Goal: Task Accomplishment & Management: Manage account settings

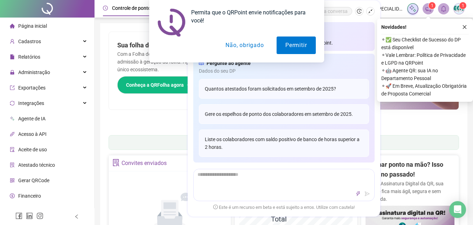
click at [374, 12] on div "Permita que o QRPoint envie notificações para você! Permitir Não, obrigado" at bounding box center [236, 31] width 473 height 62
click at [242, 43] on button "Não, obrigado" at bounding box center [245, 45] width 56 height 18
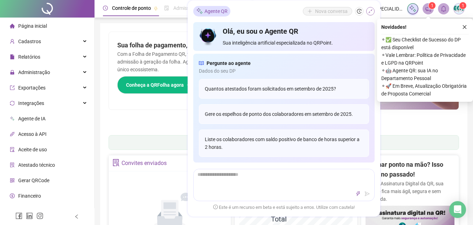
click at [368, 10] on button "button" at bounding box center [370, 11] width 8 height 8
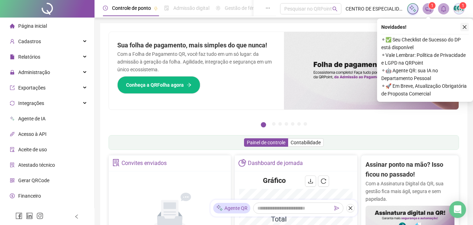
click at [466, 28] on icon "close" at bounding box center [465, 27] width 4 height 4
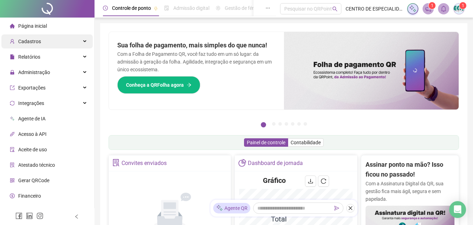
click at [56, 43] on div "Cadastros" at bounding box center [46, 41] width 91 height 14
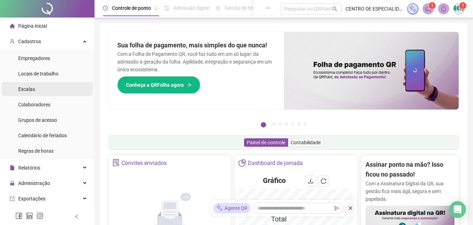
click at [43, 91] on li "Escalas" at bounding box center [46, 89] width 91 height 14
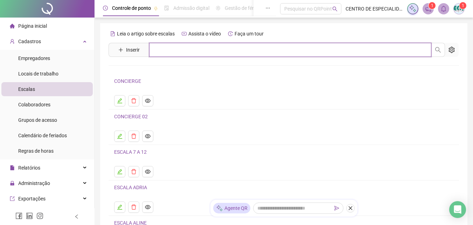
click at [166, 48] on input "text" at bounding box center [290, 50] width 282 height 14
type input "*"
type input "****"
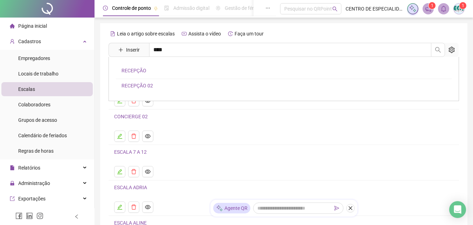
click at [143, 70] on link "RECEPÇÃO" at bounding box center [134, 71] width 25 height 6
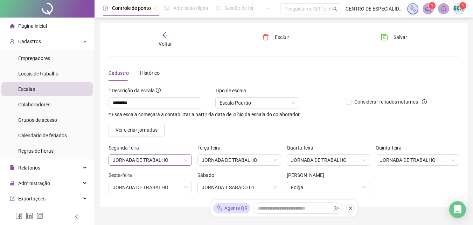
click at [182, 163] on span "JORNADA DE TRABALHO" at bounding box center [150, 160] width 75 height 11
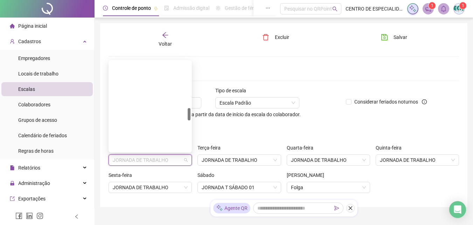
scroll to position [340, 0]
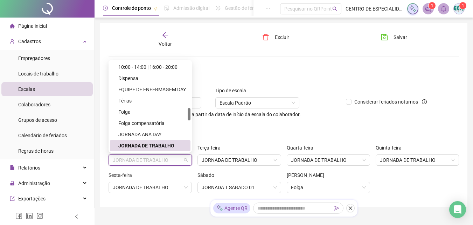
click at [182, 163] on span "JORNADA DE TRABALHO" at bounding box center [150, 160] width 75 height 11
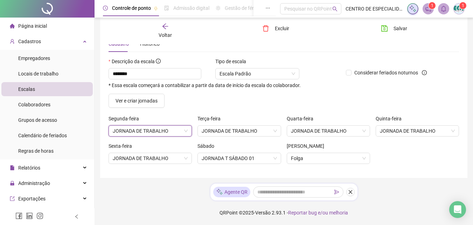
scroll to position [0, 0]
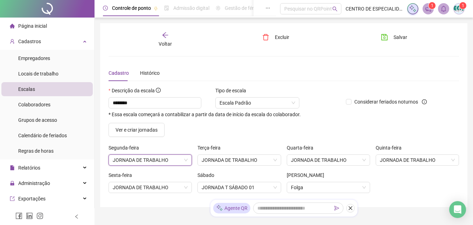
click at [171, 39] on div "Voltar" at bounding box center [165, 40] width 54 height 16
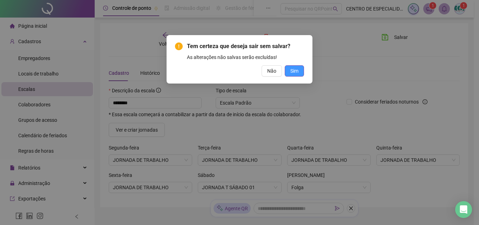
click at [286, 70] on button "Sim" at bounding box center [293, 70] width 19 height 11
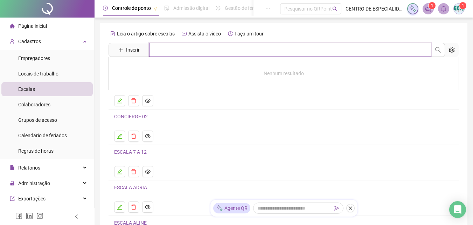
click at [188, 52] on input "text" at bounding box center [290, 50] width 282 height 14
type input "****"
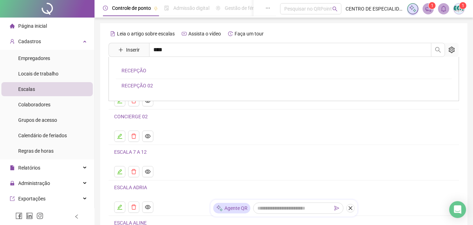
click at [145, 81] on div "RECEPÇÃO RECEPÇÃO 02" at bounding box center [284, 79] width 351 height 44
click at [145, 83] on h4 "CONCIERGE" at bounding box center [283, 81] width 339 height 8
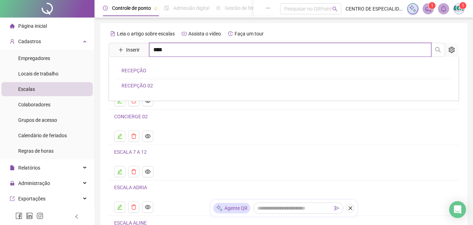
click at [212, 55] on input "****" at bounding box center [290, 50] width 282 height 14
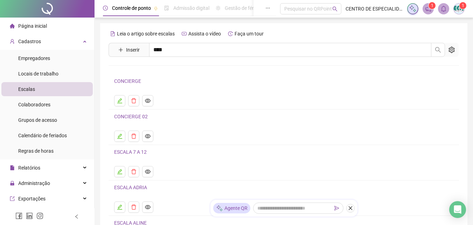
click at [140, 84] on link "RECEPÇÃO 02" at bounding box center [138, 86] width 32 height 6
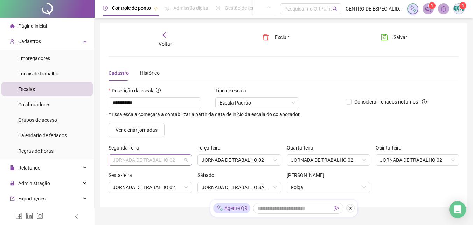
click at [180, 162] on span "JORNADA DE TRABALHO 02" at bounding box center [150, 160] width 75 height 11
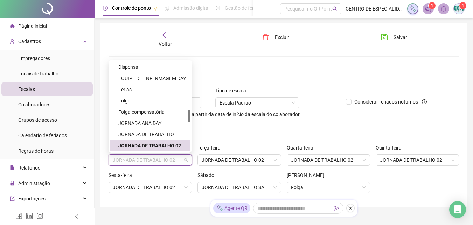
click at [214, 134] on div "Ver e criar jornadas" at bounding box center [284, 130] width 356 height 14
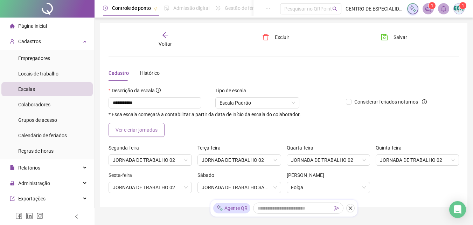
click at [150, 132] on span "Ver e criar jornadas" at bounding box center [137, 130] width 42 height 8
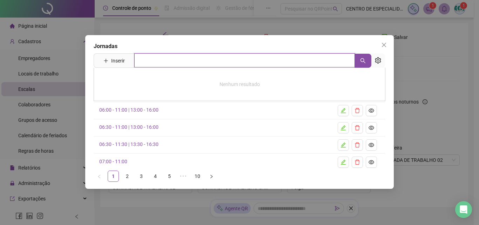
click at [191, 64] on input "text" at bounding box center [244, 60] width 220 height 14
type input "****"
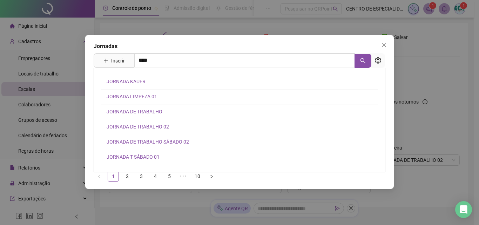
click at [140, 111] on link "JORNADA DE TRABALHO" at bounding box center [135, 112] width 56 height 6
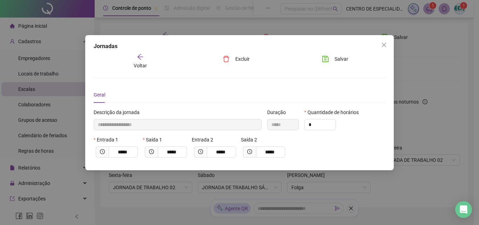
click at [146, 60] on div "Voltar" at bounding box center [140, 61] width 44 height 16
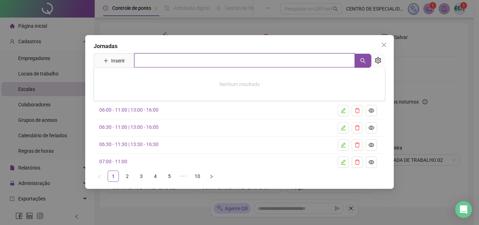
click at [165, 66] on input "text" at bounding box center [244, 60] width 220 height 14
type input "****"
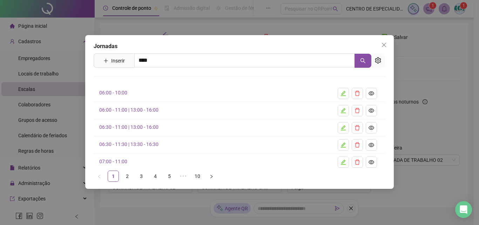
click at [151, 126] on link "JORNADA DE TRABALHO 02" at bounding box center [138, 127] width 62 height 6
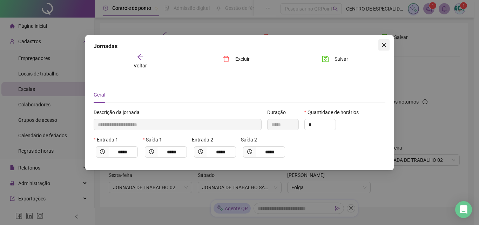
click at [386, 44] on icon "close" at bounding box center [384, 45] width 6 height 6
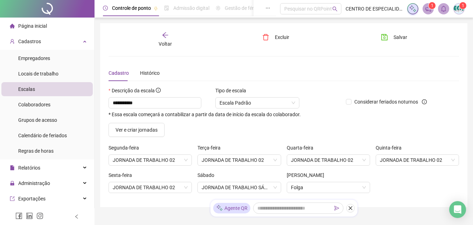
click at [171, 39] on div "Voltar" at bounding box center [165, 40] width 54 height 16
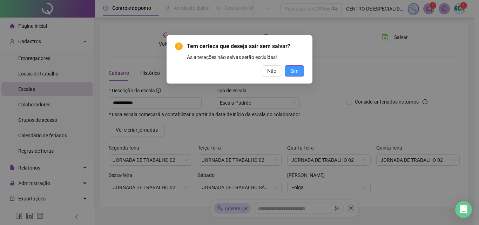
click at [293, 70] on span "Sim" at bounding box center [294, 71] width 8 height 8
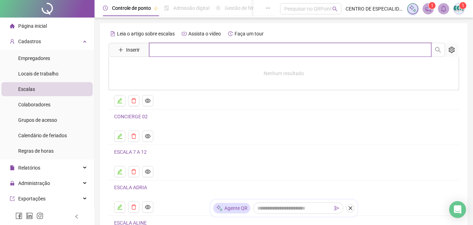
click at [162, 52] on input "text" at bounding box center [290, 50] width 282 height 14
click at [179, 52] on input "text" at bounding box center [290, 50] width 282 height 14
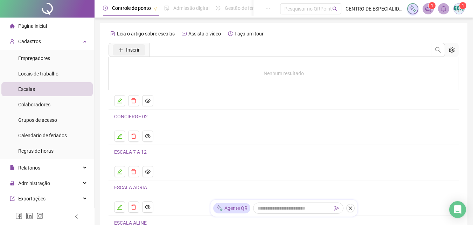
click at [138, 49] on span "Inserir" at bounding box center [133, 50] width 14 height 8
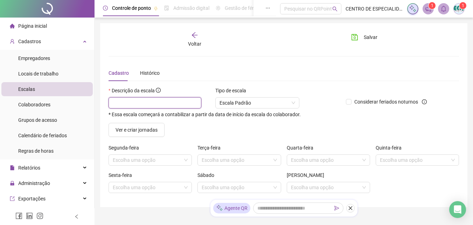
drag, startPoint x: 175, startPoint y: 102, endPoint x: 175, endPoint y: 98, distance: 4.2
click at [174, 102] on input "text" at bounding box center [155, 102] width 93 height 11
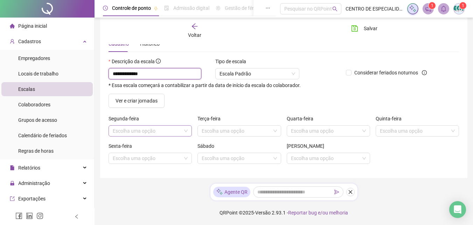
type input "**********"
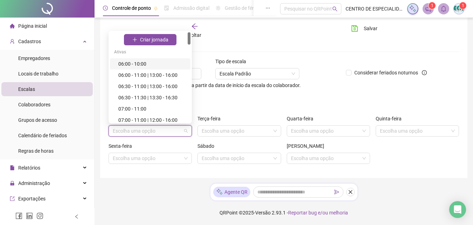
click at [162, 129] on input "search" at bounding box center [147, 130] width 69 height 11
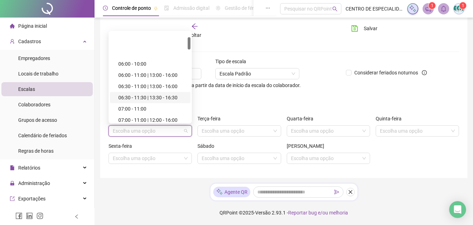
scroll to position [70, 0]
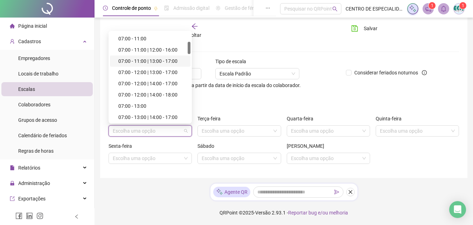
click at [149, 63] on div "07:00 - 11:00 | 13:00 - 17:00" at bounding box center [152, 61] width 68 height 8
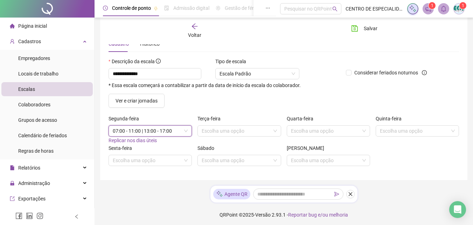
click at [147, 139] on span "Replicar nos dias úteis" at bounding box center [133, 140] width 48 height 6
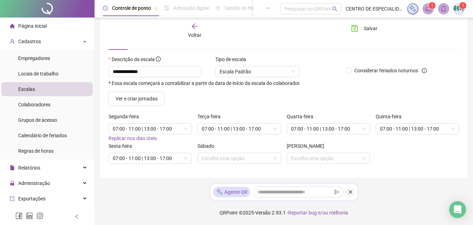
scroll to position [0, 0]
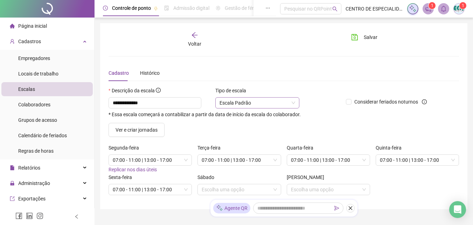
click at [269, 103] on span "Escala Padrão" at bounding box center [258, 102] width 76 height 11
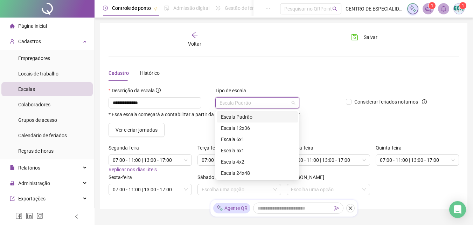
click at [350, 121] on div "Considerar feriados noturnos" at bounding box center [387, 105] width 89 height 36
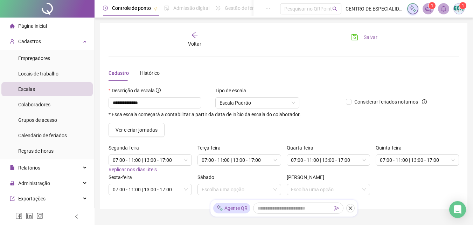
click at [370, 40] on span "Salvar" at bounding box center [371, 37] width 14 height 8
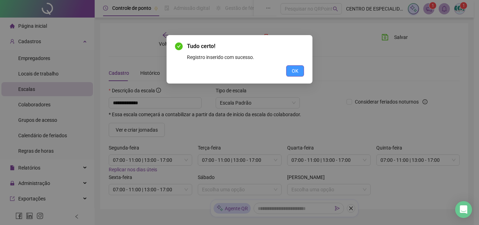
click at [297, 74] on span "OK" at bounding box center [294, 71] width 7 height 8
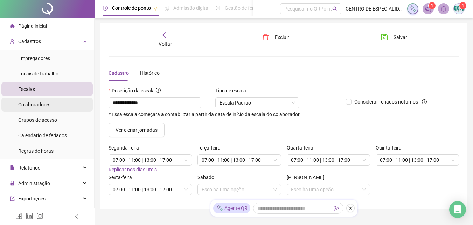
click at [35, 107] on span "Colaboradores" at bounding box center [34, 105] width 32 height 6
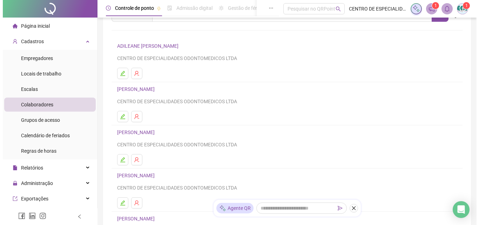
scroll to position [70, 0]
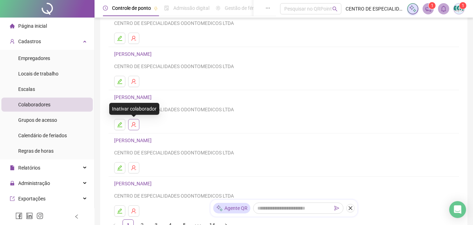
click at [133, 126] on icon "user-delete" at bounding box center [134, 125] width 6 height 6
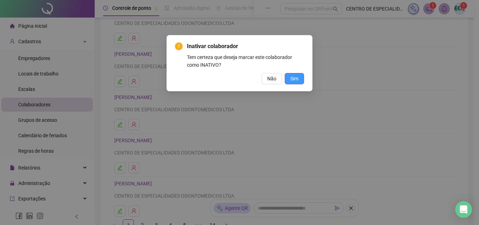
click at [299, 80] on button "Sim" at bounding box center [293, 78] width 19 height 11
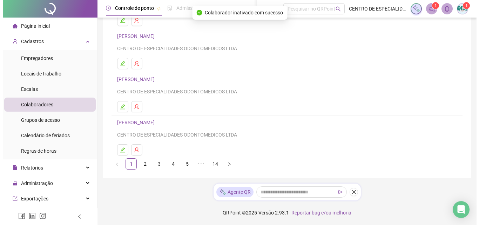
scroll to position [96, 0]
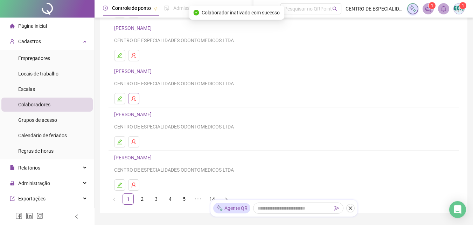
click at [132, 99] on icon "user-delete" at bounding box center [134, 99] width 6 height 6
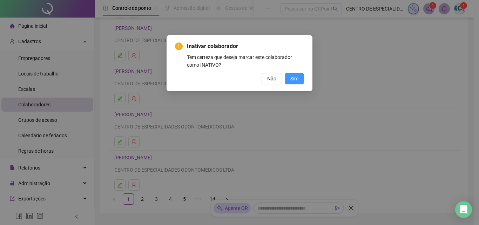
click at [298, 79] on span "Sim" at bounding box center [294, 79] width 8 height 8
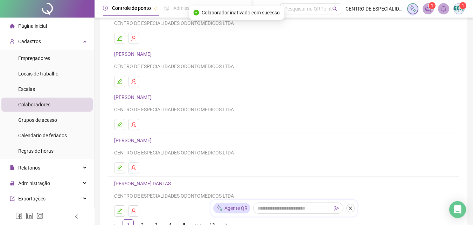
scroll to position [105, 0]
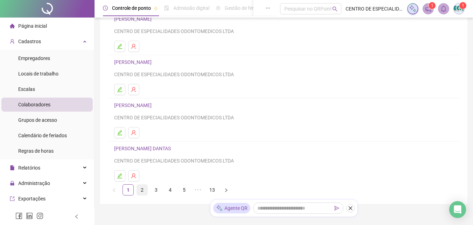
click at [143, 190] on link "2" at bounding box center [142, 189] width 11 height 11
click at [153, 188] on link "3" at bounding box center [156, 189] width 11 height 11
click at [172, 188] on link "4" at bounding box center [170, 189] width 11 height 11
click at [181, 190] on link "5" at bounding box center [184, 189] width 11 height 11
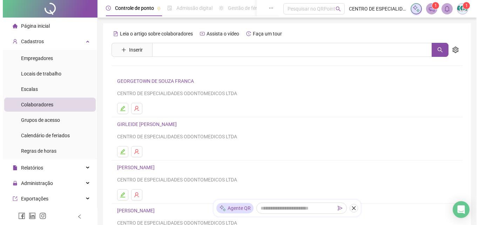
scroll to position [35, 0]
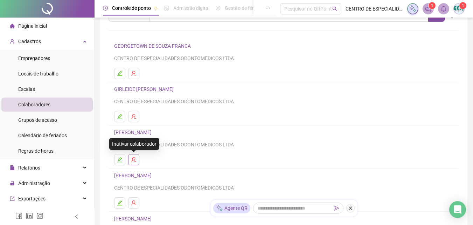
click at [138, 160] on button "button" at bounding box center [133, 159] width 11 height 11
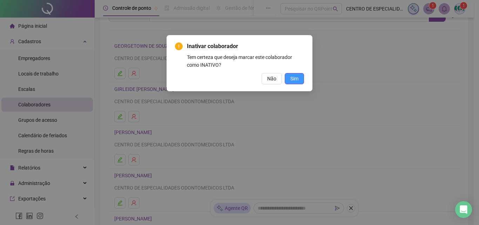
click at [290, 82] on button "Sim" at bounding box center [293, 78] width 19 height 11
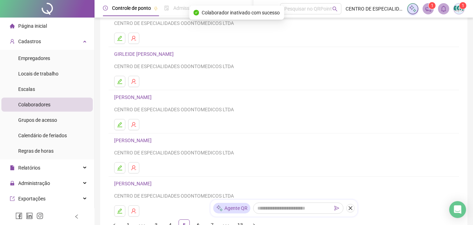
scroll to position [105, 0]
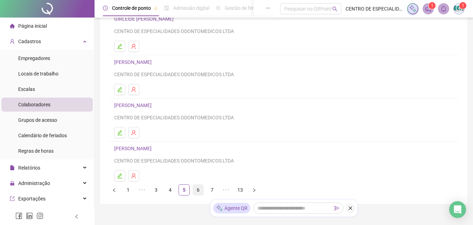
click at [195, 188] on link "6" at bounding box center [198, 189] width 11 height 11
click at [200, 190] on link "7" at bounding box center [198, 189] width 11 height 11
click at [134, 173] on button "button" at bounding box center [133, 175] width 11 height 11
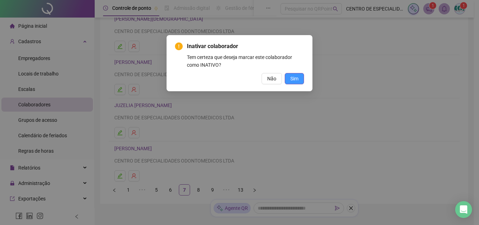
click at [293, 76] on span "Sim" at bounding box center [294, 79] width 8 height 8
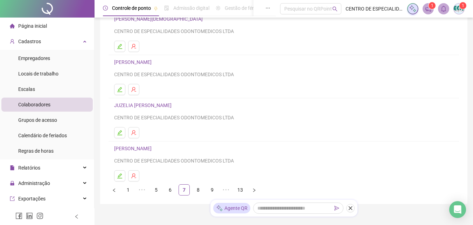
scroll to position [131, 0]
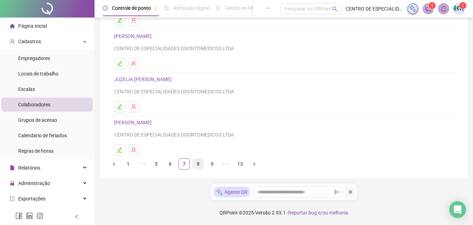
click at [198, 167] on link "8" at bounding box center [198, 163] width 11 height 11
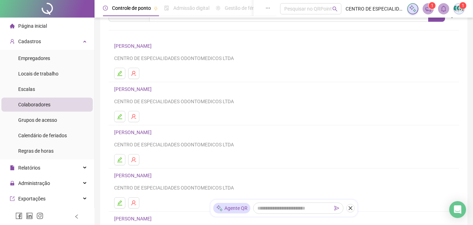
scroll to position [0, 0]
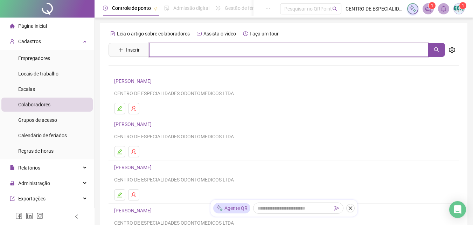
click at [369, 51] on input "text" at bounding box center [289, 50] width 280 height 14
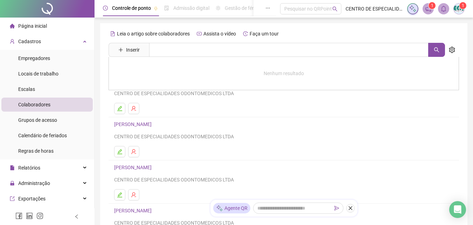
click at [465, 75] on div "Leia o artigo sobre colaboradores Assista o vídeo Faça um tour Inserir Nenhum r…" at bounding box center [284, 166] width 368 height 286
click at [327, 57] on div "Leia o artigo sobre colaboradores Assista o vídeo Faça um tour Inserir Nenhum r…" at bounding box center [284, 164] width 351 height 272
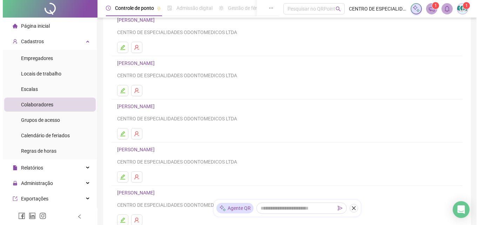
scroll to position [131, 0]
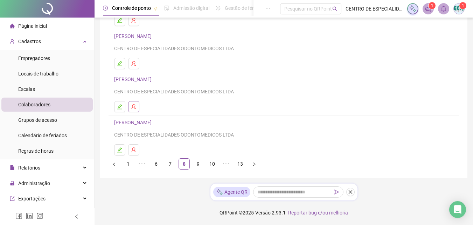
click at [137, 107] on button "button" at bounding box center [133, 106] width 11 height 11
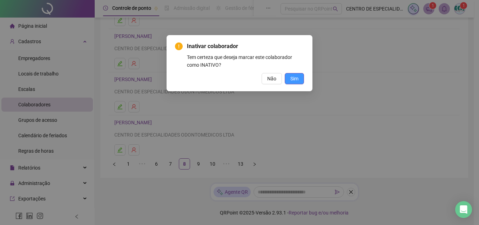
click at [291, 78] on span "Sim" at bounding box center [294, 79] width 8 height 8
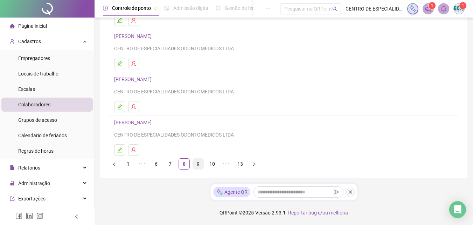
click at [198, 163] on link "9" at bounding box center [198, 163] width 11 height 11
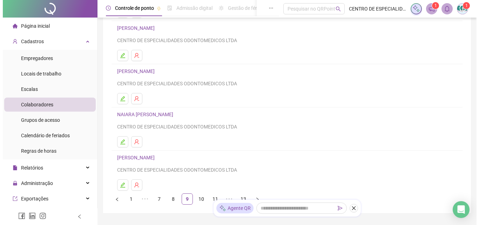
scroll to position [61, 0]
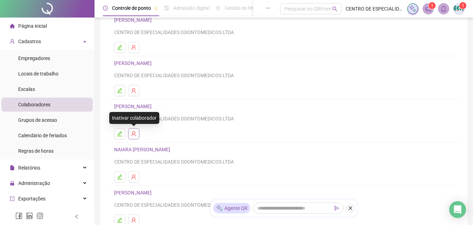
click at [135, 133] on icon "user-delete" at bounding box center [133, 133] width 5 height 5
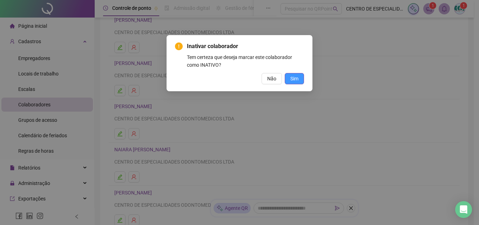
click at [300, 80] on button "Sim" at bounding box center [293, 78] width 19 height 11
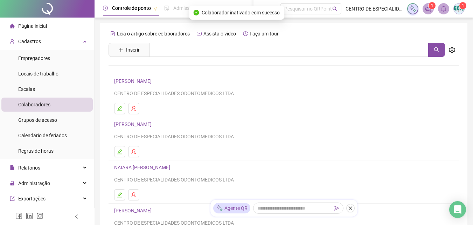
scroll to position [131, 0]
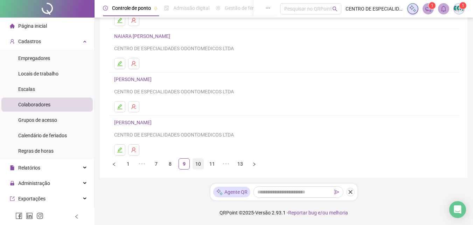
click at [200, 164] on link "10" at bounding box center [198, 163] width 11 height 11
click at [199, 159] on link "11" at bounding box center [198, 163] width 11 height 11
click at [135, 149] on icon "user-delete" at bounding box center [133, 149] width 5 height 5
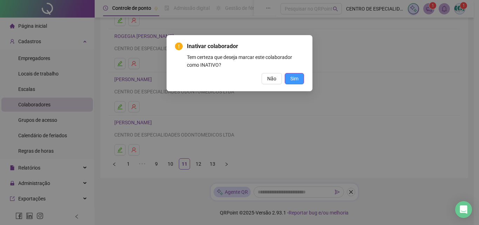
click at [297, 79] on span "Sim" at bounding box center [294, 79] width 8 height 8
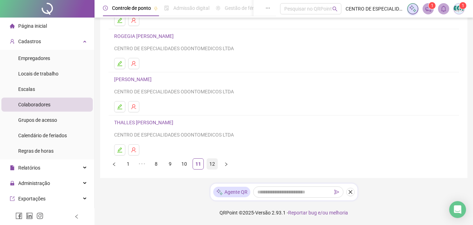
click at [207, 164] on link "12" at bounding box center [212, 163] width 11 height 11
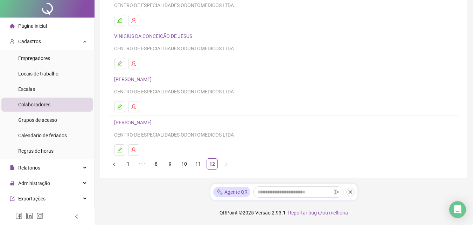
scroll to position [0, 0]
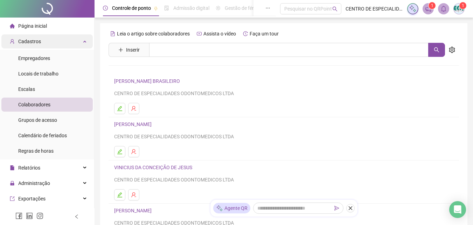
click at [82, 46] on div "Cadastros" at bounding box center [46, 41] width 91 height 14
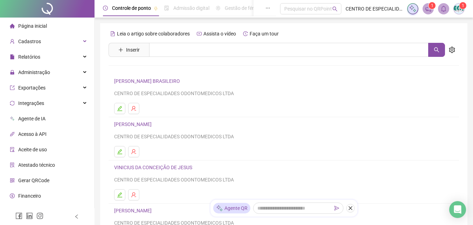
click at [40, 27] on span "Página inicial" at bounding box center [32, 26] width 29 height 6
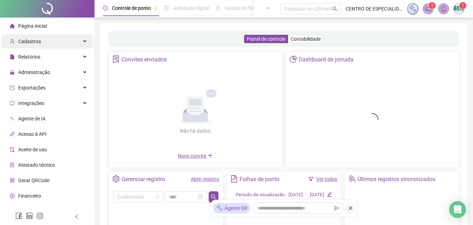
click at [50, 43] on div "Cadastros" at bounding box center [46, 41] width 91 height 14
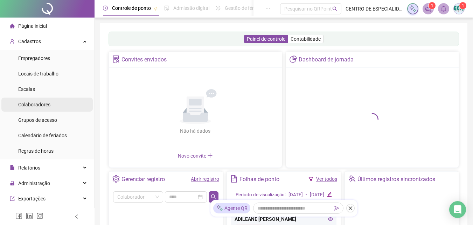
click at [41, 102] on span "Colaboradores" at bounding box center [34, 105] width 32 height 6
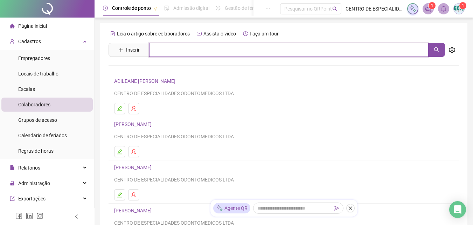
click at [247, 47] on input "text" at bounding box center [289, 50] width 280 height 14
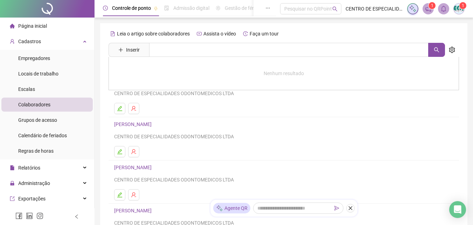
click at [432, 105] on ul at bounding box center [283, 108] width 339 height 11
click at [455, 34] on div "Leia o artigo sobre colaboradores Assista o vídeo Faça um tour" at bounding box center [284, 33] width 351 height 11
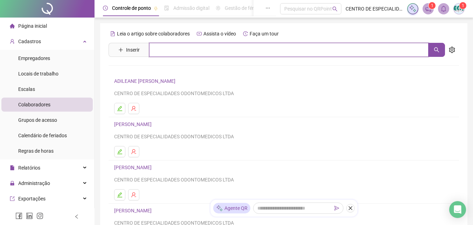
click at [337, 54] on input "text" at bounding box center [289, 50] width 280 height 14
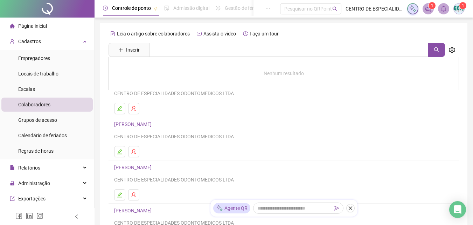
click at [461, 37] on div "Leia o artigo sobre colaboradores Assista o vídeo Faça um tour Inserir Nenhum r…" at bounding box center [284, 166] width 368 height 286
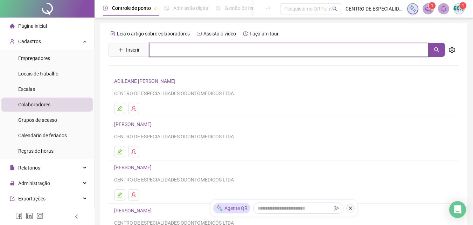
click at [330, 46] on input "text" at bounding box center [289, 50] width 280 height 14
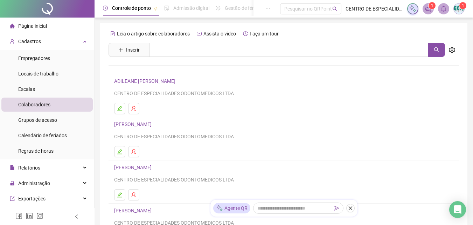
click at [142, 43] on span "Inserir" at bounding box center [129, 50] width 41 height 14
click at [139, 47] on span "Inserir" at bounding box center [133, 50] width 14 height 8
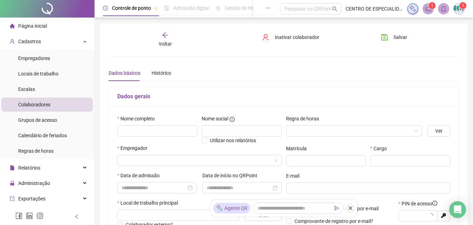
type input "*****"
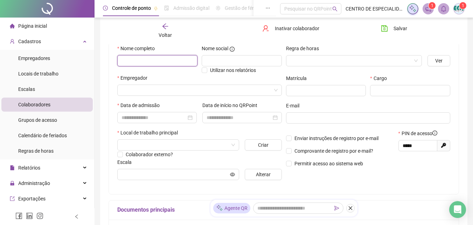
click at [180, 62] on input "text" at bounding box center [157, 60] width 80 height 11
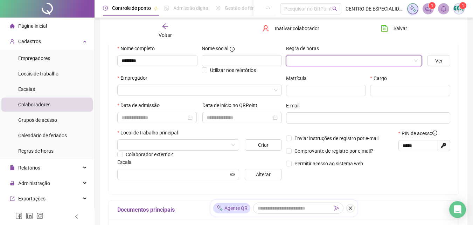
click at [323, 61] on input "search" at bounding box center [351, 60] width 122 height 11
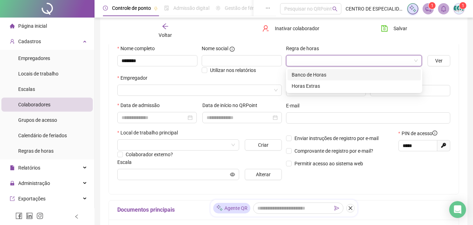
click at [322, 72] on div "Banco de Horas" at bounding box center [354, 75] width 125 height 8
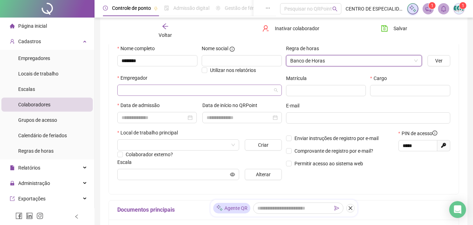
click at [166, 88] on input "search" at bounding box center [197, 90] width 150 height 11
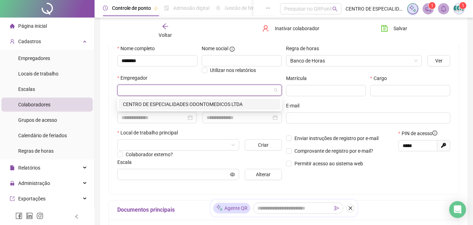
click at [170, 104] on div "CENTRO DE ESPECIALIDADES ODONTOMEDICOS LTDA" at bounding box center [199, 104] width 153 height 8
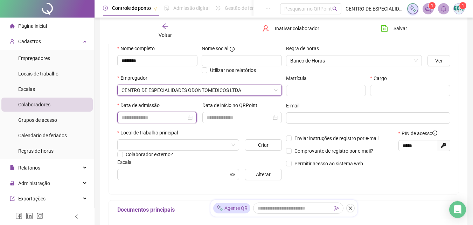
click at [153, 117] on input at bounding box center [154, 118] width 65 height 8
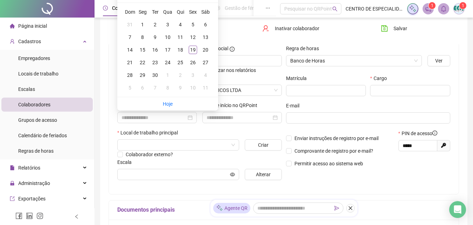
click at [221, 132] on div "Local de trabalho principal" at bounding box center [199, 134] width 165 height 11
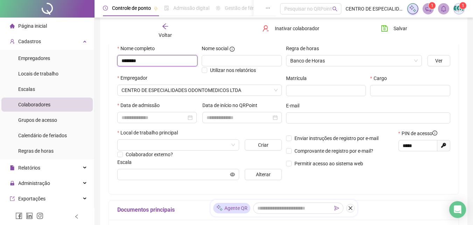
click at [152, 60] on input "*******" at bounding box center [157, 60] width 80 height 11
type input "**********"
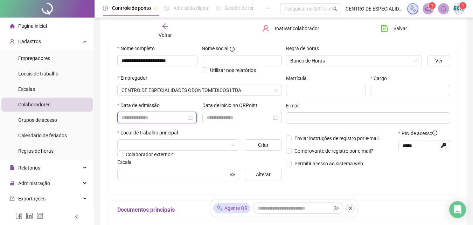
click at [158, 117] on input at bounding box center [154, 118] width 65 height 8
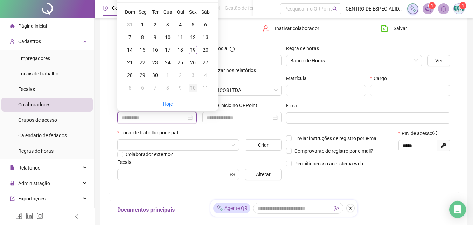
type input "**********"
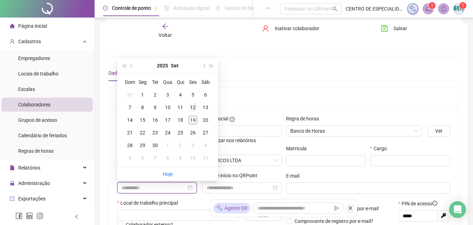
scroll to position [35, 0]
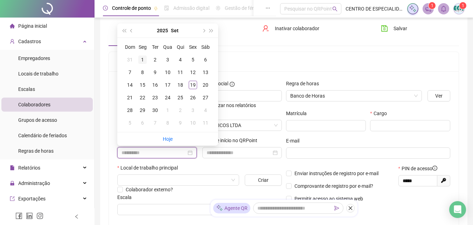
type input "**********"
click at [132, 30] on span "prev-year" at bounding box center [132, 31] width 4 height 4
type input "**********"
click at [144, 112] on div "25" at bounding box center [142, 110] width 8 height 8
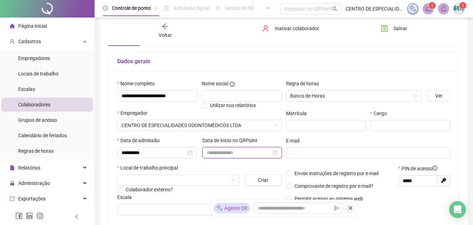
click at [240, 152] on input at bounding box center [239, 153] width 65 height 8
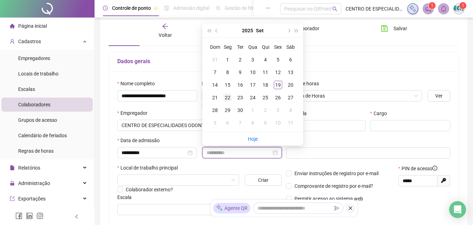
type input "**********"
click at [226, 97] on div "22" at bounding box center [228, 97] width 8 height 8
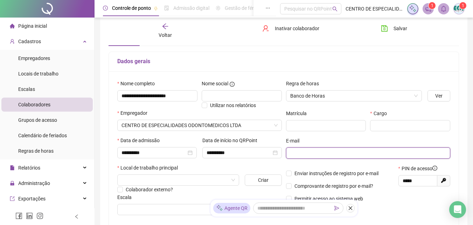
click at [324, 151] on input "text" at bounding box center [367, 153] width 155 height 8
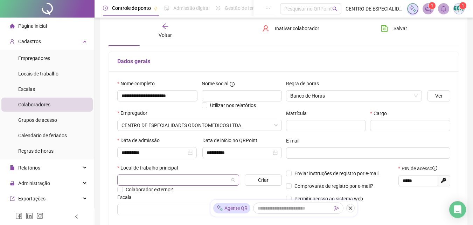
click at [170, 181] on input "search" at bounding box center [175, 179] width 107 height 11
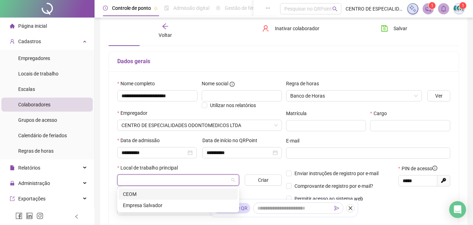
click at [169, 196] on div "CEOM" at bounding box center [178, 194] width 111 height 8
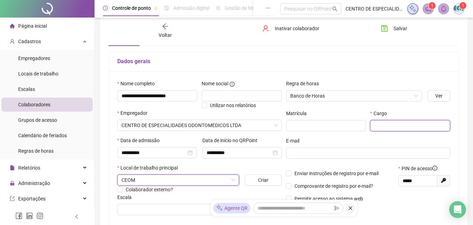
click at [386, 124] on input "text" at bounding box center [410, 125] width 80 height 11
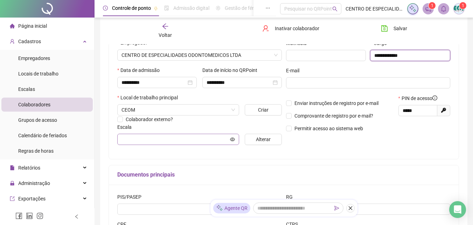
type input "**********"
click at [207, 140] on input "text" at bounding box center [175, 139] width 107 height 8
click at [282, 130] on div "**********" at bounding box center [199, 79] width 169 height 141
click at [280, 131] on div "Escala" at bounding box center [199, 128] width 165 height 11
click at [279, 137] on button "Alterar" at bounding box center [263, 138] width 37 height 11
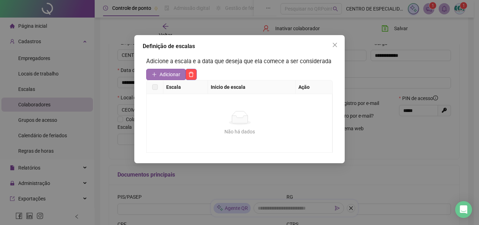
click at [170, 74] on span "Adicionar" at bounding box center [169, 74] width 21 height 8
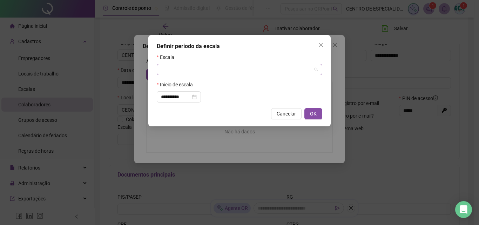
click at [203, 73] on input "search" at bounding box center [236, 69] width 151 height 11
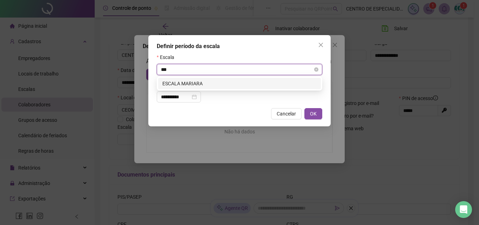
type input "****"
click at [239, 84] on div "ESCALA MARIARA" at bounding box center [239, 84] width 154 height 8
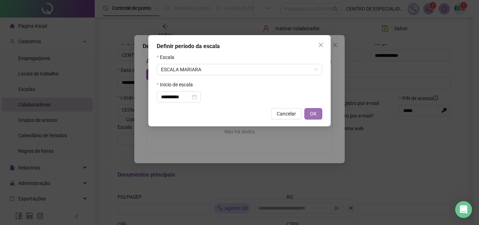
click at [311, 112] on span "OK" at bounding box center [313, 114] width 7 height 8
type input "**********"
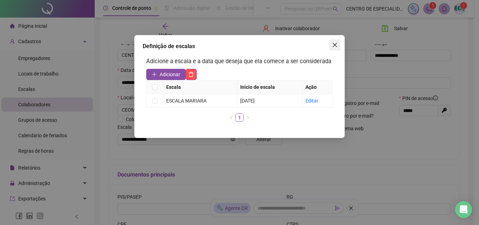
click at [335, 45] on icon "close" at bounding box center [334, 45] width 4 height 4
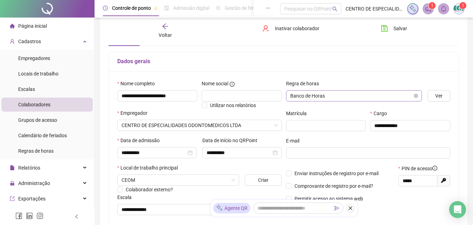
scroll to position [0, 0]
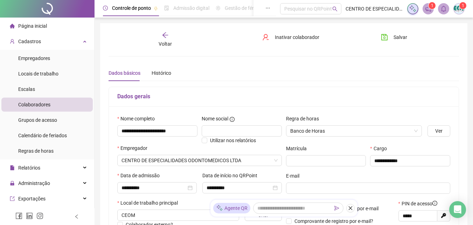
click at [402, 28] on div "**********" at bounding box center [284, 196] width 368 height 347
click at [401, 36] on span "Salvar" at bounding box center [401, 37] width 14 height 8
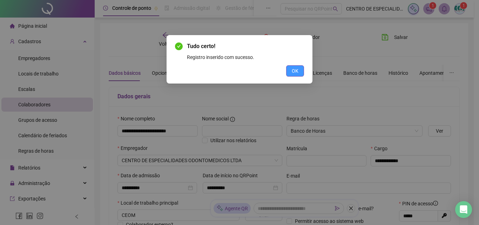
click at [301, 71] on button "OK" at bounding box center [295, 70] width 18 height 11
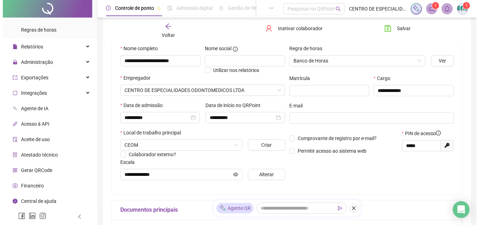
scroll to position [35, 0]
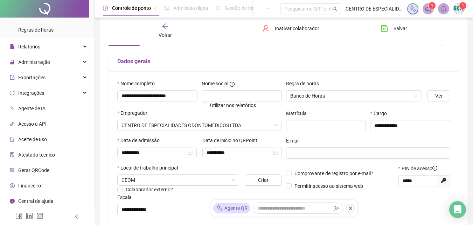
click at [35, 172] on span "Gerar QRCode" at bounding box center [33, 170] width 31 height 6
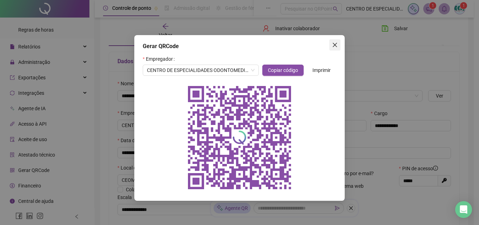
click at [337, 45] on span "Close" at bounding box center [334, 45] width 11 height 6
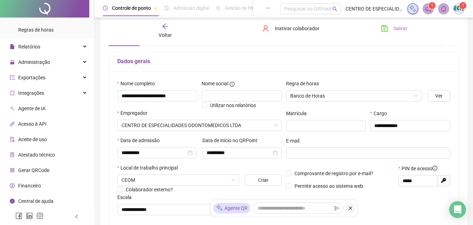
click at [395, 27] on span "Salvar" at bounding box center [401, 29] width 14 height 8
click at [454, 8] on img at bounding box center [459, 9] width 11 height 11
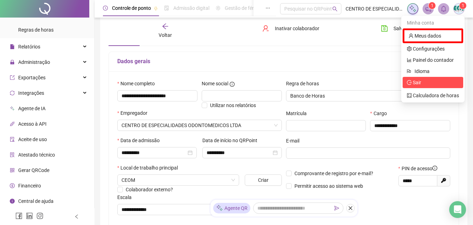
click at [426, 83] on span "Sair" at bounding box center [433, 82] width 52 height 8
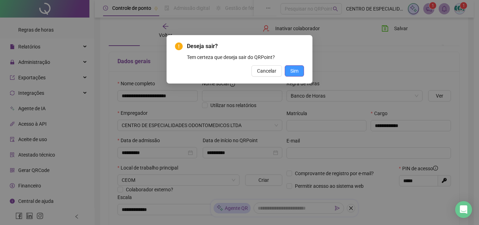
click at [291, 72] on span "Sim" at bounding box center [294, 71] width 8 height 8
